Goal: Task Accomplishment & Management: Manage account settings

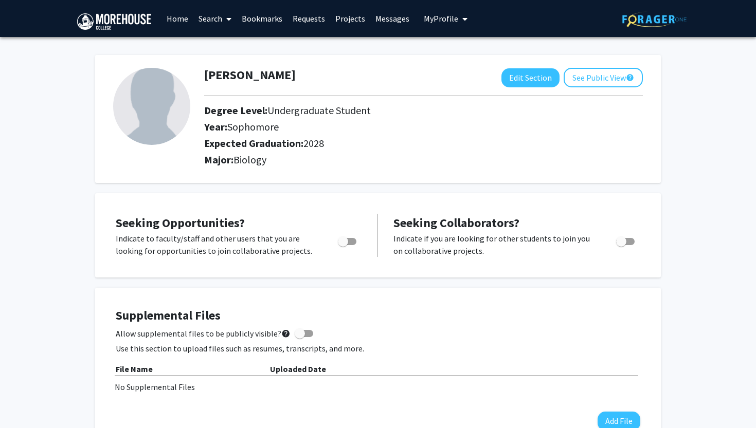
click at [451, 20] on span "My Profile" at bounding box center [441, 18] width 34 height 10
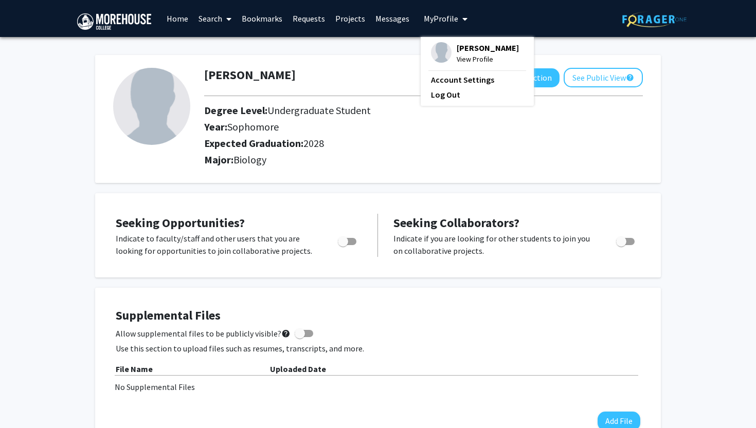
click at [466, 60] on span "View Profile" at bounding box center [488, 58] width 62 height 11
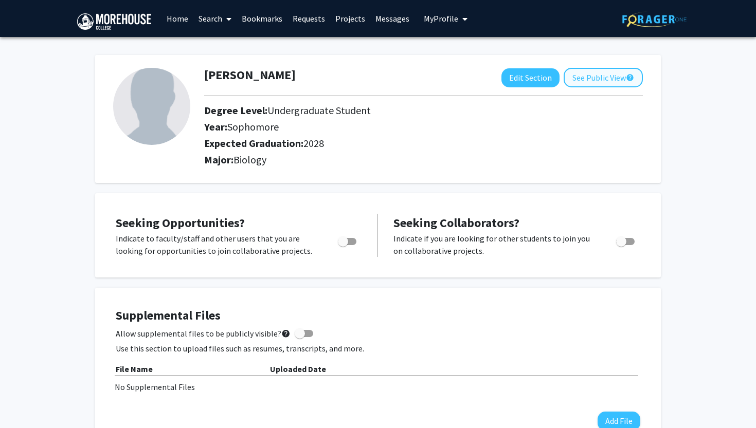
click at [611, 80] on button "See Public View help" at bounding box center [603, 78] width 79 height 20
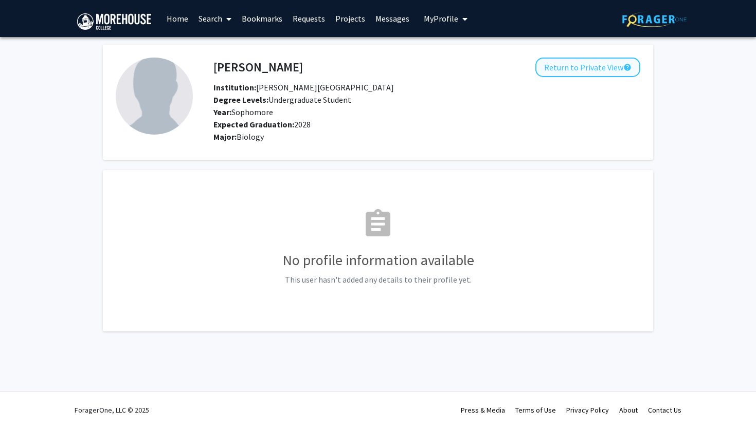
click at [610, 71] on button "Return to Private View help" at bounding box center [587, 68] width 105 height 20
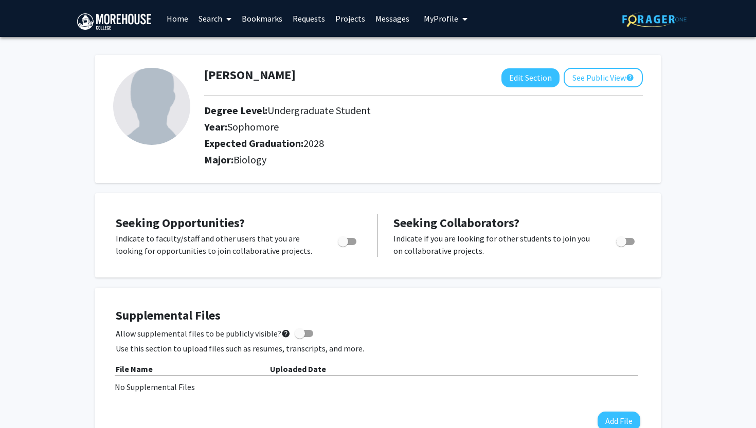
click at [178, 19] on link "Home" at bounding box center [178, 19] width 32 height 36
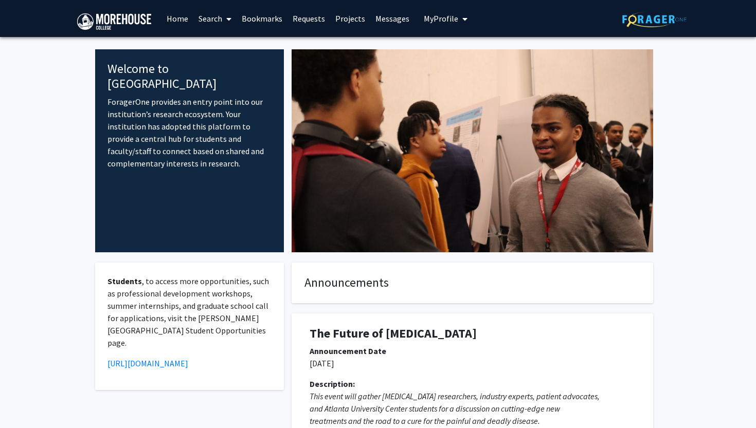
click at [445, 20] on span "My Profile" at bounding box center [441, 18] width 34 height 10
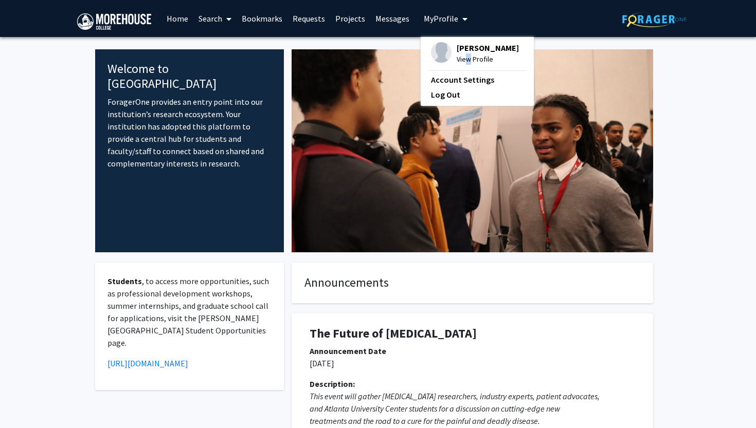
click at [463, 61] on span "View Profile" at bounding box center [488, 58] width 62 height 11
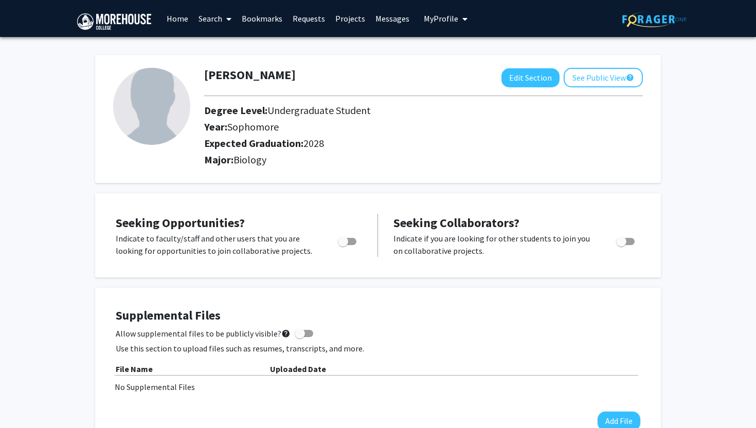
click at [462, 20] on icon "My profile dropdown to access profile and logout" at bounding box center [464, 19] width 5 height 8
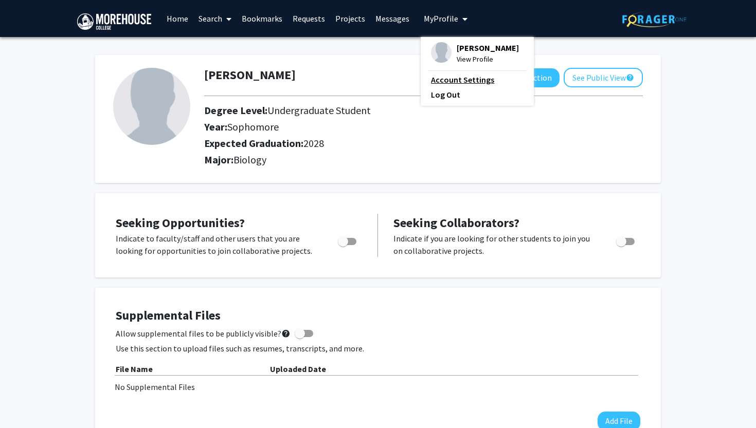
click at [464, 83] on link "Account Settings" at bounding box center [477, 80] width 93 height 12
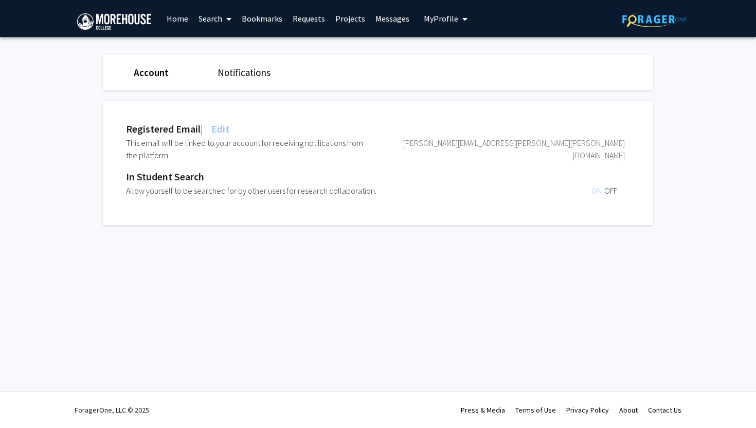
click at [597, 194] on span "ON" at bounding box center [598, 191] width 13 height 10
click at [596, 191] on span "ON" at bounding box center [598, 191] width 13 height 10
click at [249, 76] on link "Notifications" at bounding box center [244, 72] width 53 height 12
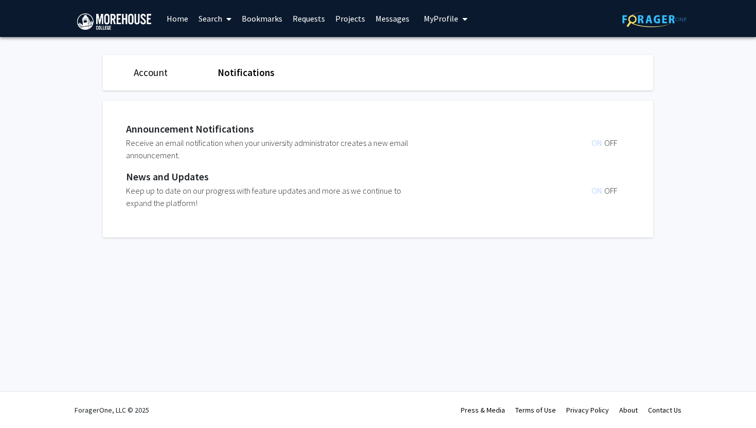
click at [157, 74] on link "Account" at bounding box center [151, 72] width 34 height 12
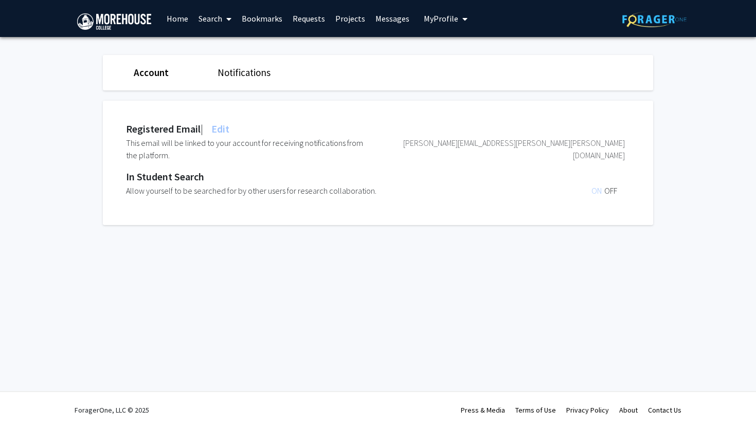
click at [597, 193] on span "ON" at bounding box center [598, 191] width 13 height 10
click at [191, 195] on div "Allow yourself to be searched for by other users for research collaboration." at bounding box center [271, 191] width 291 height 12
click at [163, 77] on link "Account" at bounding box center [151, 72] width 35 height 12
click at [162, 76] on link "Account" at bounding box center [151, 72] width 35 height 12
click at [230, 76] on link "Notifications" at bounding box center [244, 72] width 53 height 12
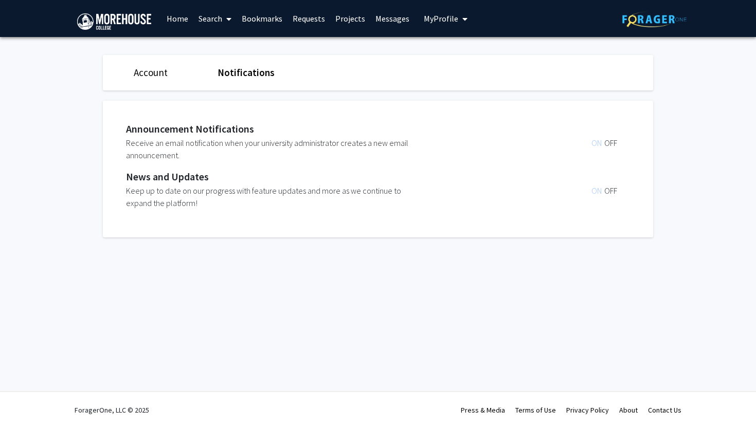
click at [595, 59] on div "Account Notifications" at bounding box center [378, 72] width 566 height 35
click at [440, 25] on button "My Profile" at bounding box center [446, 18] width 50 height 37
click at [469, 50] on span "[PERSON_NAME]" at bounding box center [488, 47] width 62 height 11
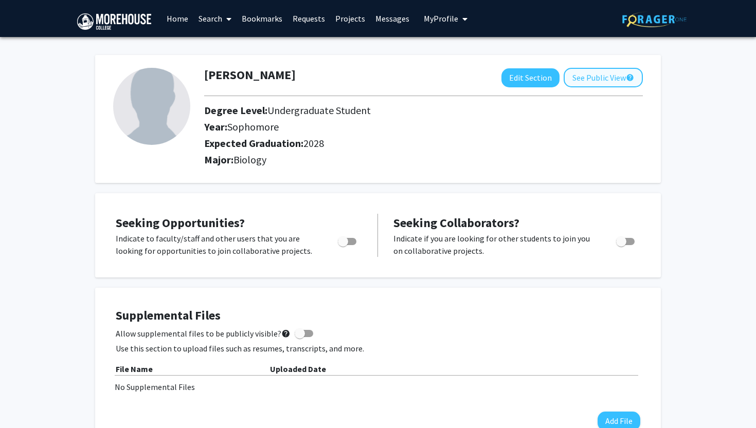
click at [585, 77] on button "See Public View help" at bounding box center [603, 78] width 79 height 20
